Goal: Task Accomplishment & Management: Manage account settings

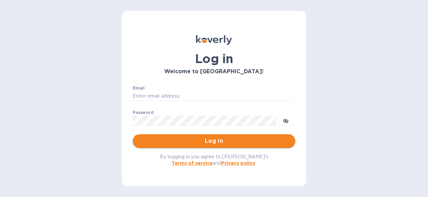
type input "[EMAIL_ADDRESS][DOMAIN_NAME]"
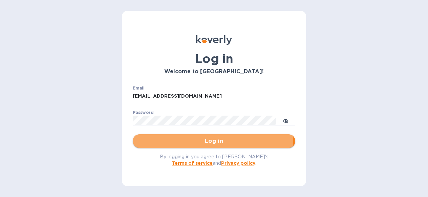
click at [207, 143] on span "Log in" at bounding box center [214, 141] width 152 height 8
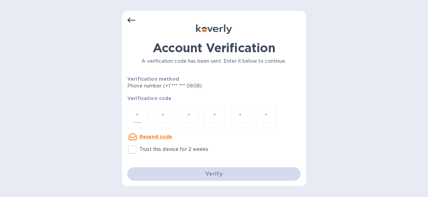
click at [136, 114] on input "number" at bounding box center [137, 116] width 9 height 13
paste input "5"
type input "5"
type input "7"
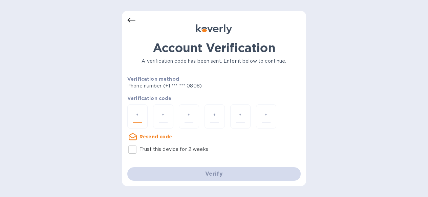
type input "3"
type input "7"
type input "6"
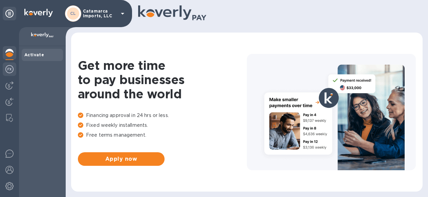
click at [10, 71] on img at bounding box center [9, 69] width 8 height 8
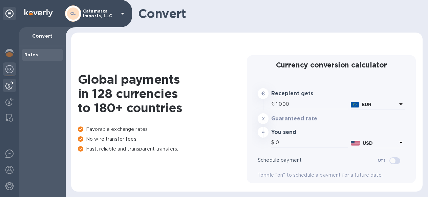
click at [10, 87] on img at bounding box center [9, 85] width 8 height 8
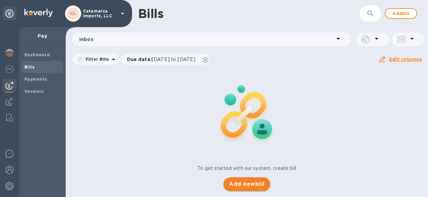
click at [243, 187] on span "Add new bill" at bounding box center [247, 184] width 36 height 8
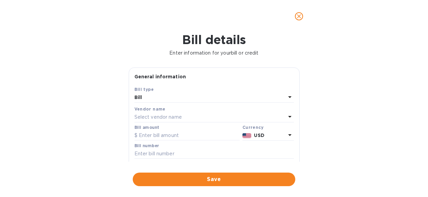
click at [175, 121] on p "Select vendor name" at bounding box center [157, 116] width 47 height 7
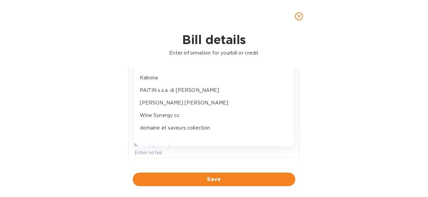
scroll to position [59, 0]
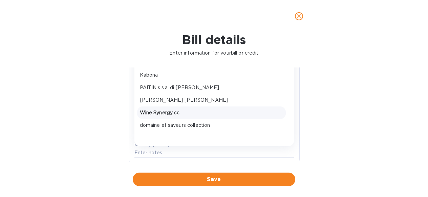
click at [173, 116] on p "Wine Synergy cc" at bounding box center [211, 112] width 143 height 7
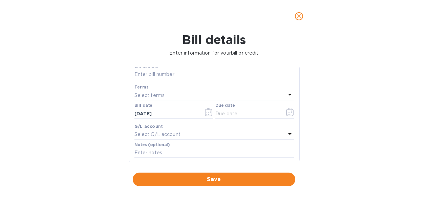
click at [172, 100] on div "Select terms" at bounding box center [209, 94] width 151 height 9
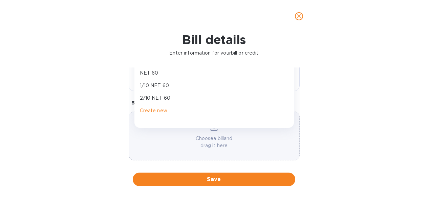
scroll to position [154, 0]
click at [113, 108] on div "Bill details Enter information for your bill or credit General information Save…" at bounding box center [214, 115] width 428 height 164
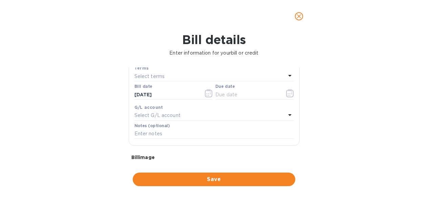
scroll to position [96, 0]
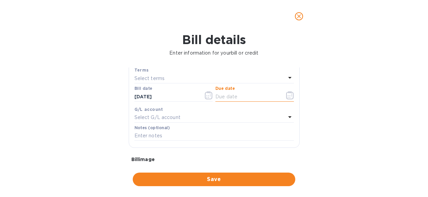
click at [228, 102] on input "text" at bounding box center [247, 96] width 64 height 10
click at [288, 99] on icon "button" at bounding box center [290, 95] width 8 height 8
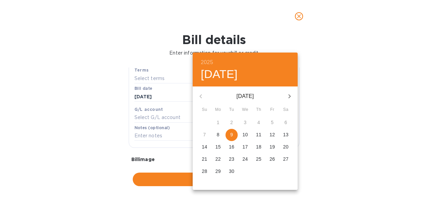
click at [229, 137] on span "9" at bounding box center [232, 134] width 12 height 7
type input "[DATE]"
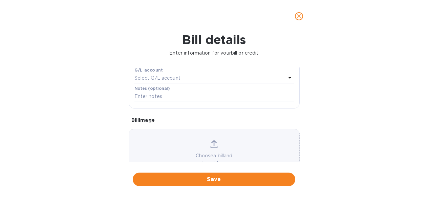
scroll to position [138, 0]
click at [153, 100] on input "text" at bounding box center [214, 94] width 160 height 10
paste input "WS25/800011"
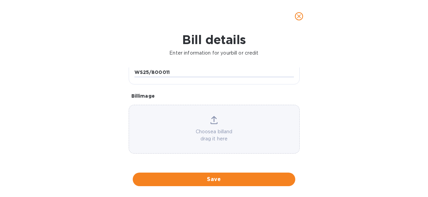
scroll to position [180, 0]
type input "WS25/800011"
click at [211, 125] on div "Choose a bill and drag it here" at bounding box center [214, 129] width 170 height 26
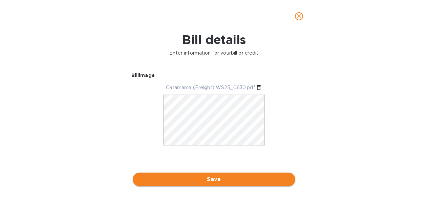
click at [227, 179] on span "Save" at bounding box center [214, 179] width 152 height 8
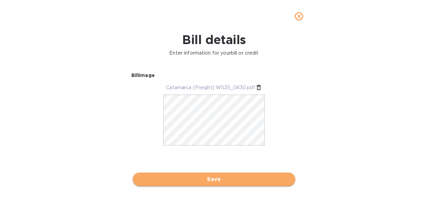
click at [246, 178] on span "Save" at bounding box center [214, 179] width 152 height 8
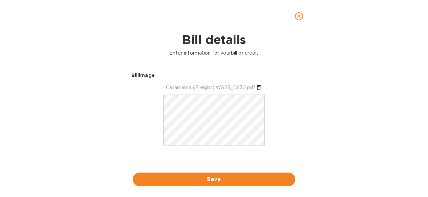
scroll to position [133, 0]
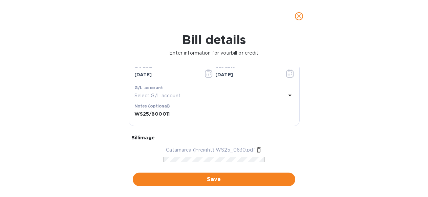
click at [299, 86] on div "General information Save Bill type Bill Vendor name Wine Synergy cc Bill amount…" at bounding box center [214, 114] width 178 height 94
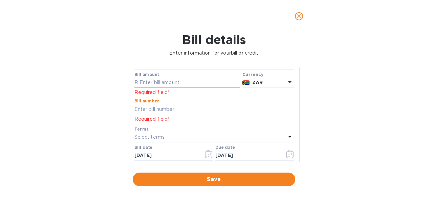
click at [162, 114] on input "text" at bounding box center [214, 109] width 160 height 10
paste input "WS25/800011"
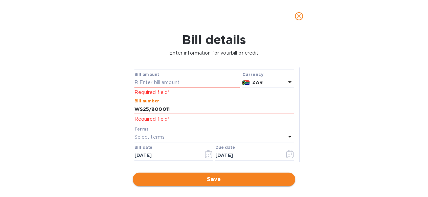
type input "WS25/800011"
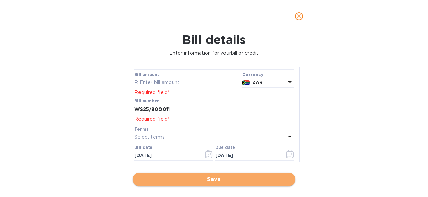
click at [205, 174] on button "Save" at bounding box center [214, 179] width 163 height 14
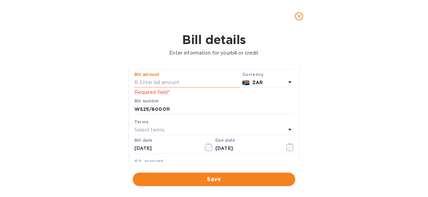
click at [191, 88] on input "text" at bounding box center [186, 83] width 105 height 10
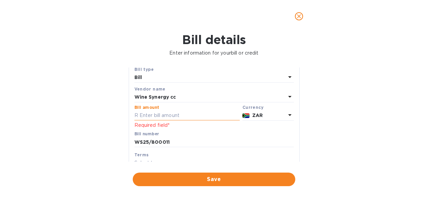
scroll to position [18, 0]
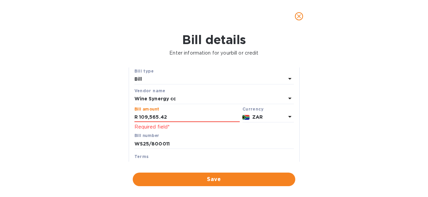
type input "109,565.42"
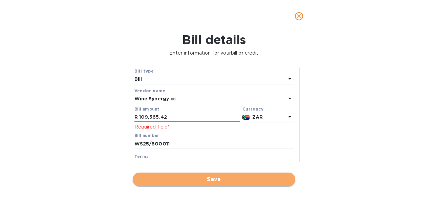
click at [194, 177] on span "Save" at bounding box center [214, 179] width 152 height 8
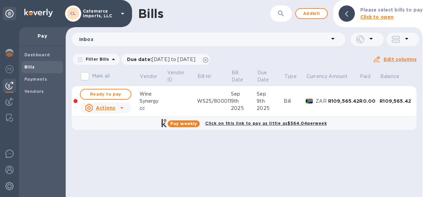
click at [118, 107] on icon at bounding box center [122, 108] width 8 height 8
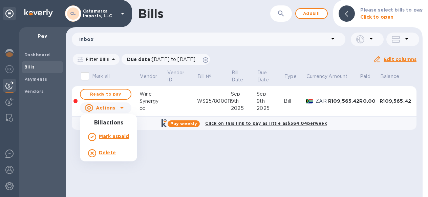
click at [115, 94] on div at bounding box center [214, 98] width 428 height 197
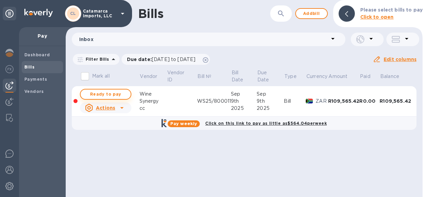
click at [107, 92] on span "Ready to pay" at bounding box center [105, 94] width 39 height 8
checkbox input "true"
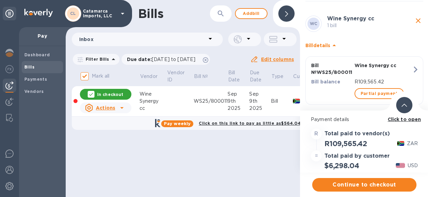
scroll to position [55, 0]
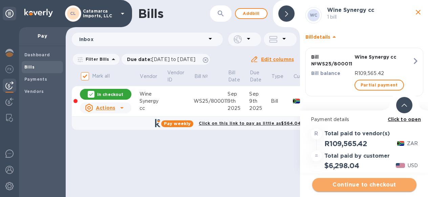
click at [353, 187] on span "Continue to checkout" at bounding box center [364, 185] width 93 height 8
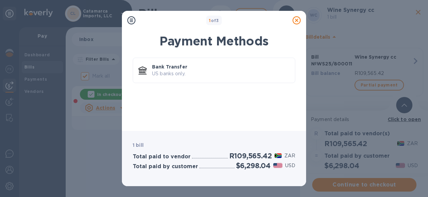
click at [230, 118] on div "Bank Transfer US banks only." at bounding box center [213, 90] width 173 height 72
click at [210, 157] on div at bounding box center [210, 156] width 36 height 3
click at [212, 167] on div at bounding box center [216, 166] width 35 height 3
click at [296, 22] on icon at bounding box center [297, 20] width 8 height 8
